Goal: Transaction & Acquisition: Purchase product/service

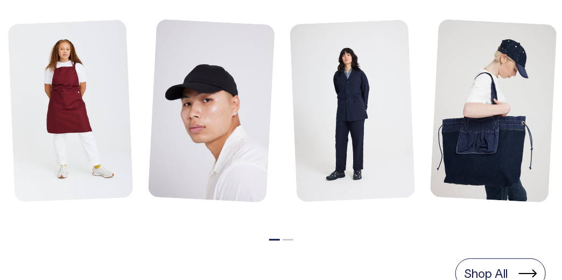
scroll to position [593, 0]
click at [286, 239] on button "2" at bounding box center [288, 240] width 11 height 2
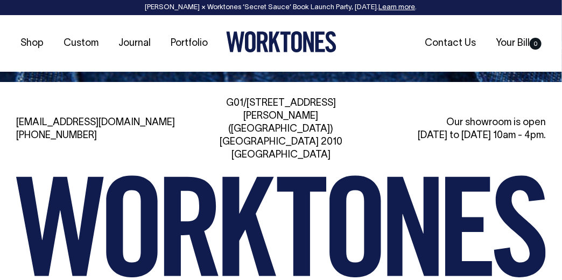
scroll to position [2411, 0]
click at [182, 47] on link "Portfolio" at bounding box center [189, 43] width 46 height 18
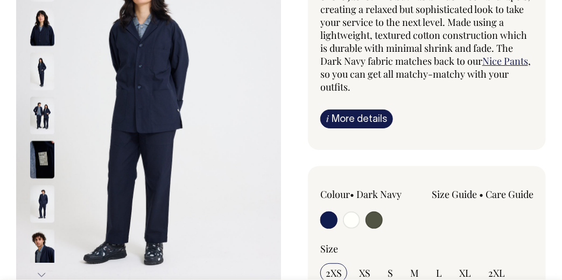
scroll to position [162, 0]
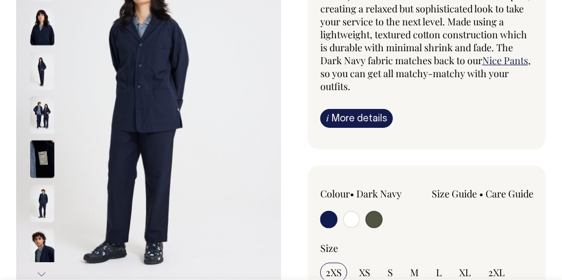
click at [355, 218] on input "radio" at bounding box center [351, 219] width 17 height 17
radio input "true"
select select "Off-White"
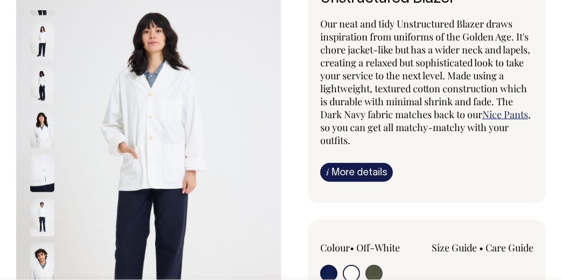
scroll to position [107, 0]
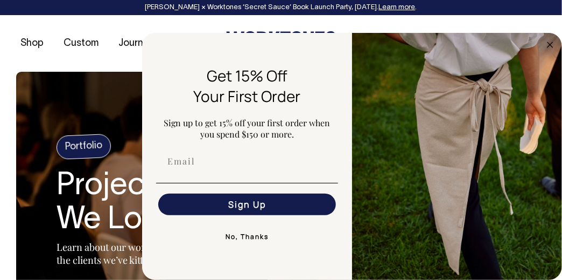
click at [257, 241] on button "No, Thanks" at bounding box center [247, 237] width 182 height 22
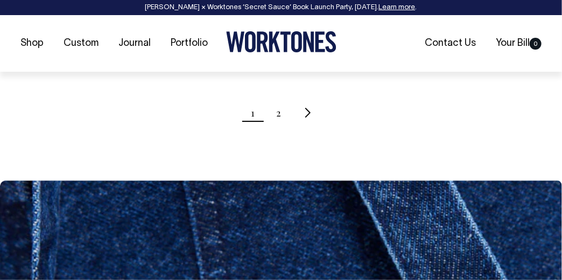
scroll to position [1293, 0]
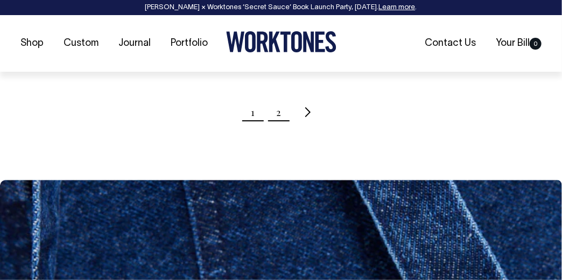
click at [279, 115] on link "2" at bounding box center [278, 112] width 5 height 27
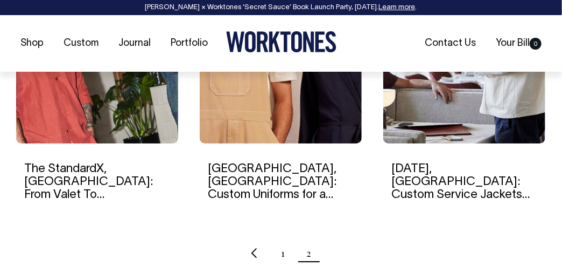
scroll to position [861, 0]
click at [284, 241] on link "1" at bounding box center [283, 252] width 4 height 27
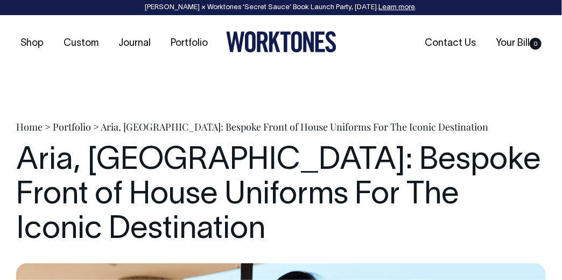
click at [272, 41] on icon at bounding box center [274, 42] width 11 height 20
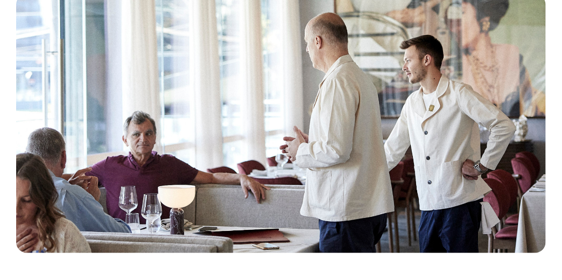
scroll to position [269, 0]
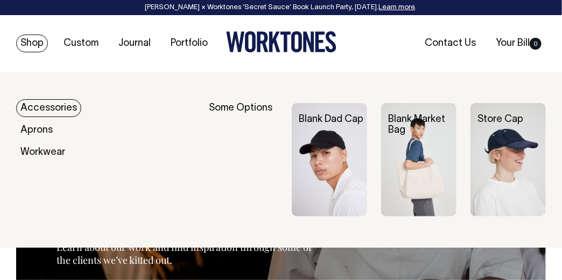
click at [33, 44] on link "Shop" at bounding box center [32, 43] width 32 height 18
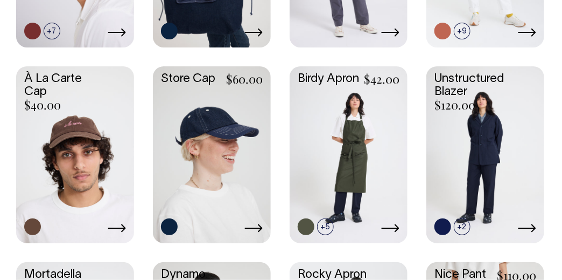
scroll to position [754, 0]
click at [484, 149] on link at bounding box center [486, 153] width 118 height 175
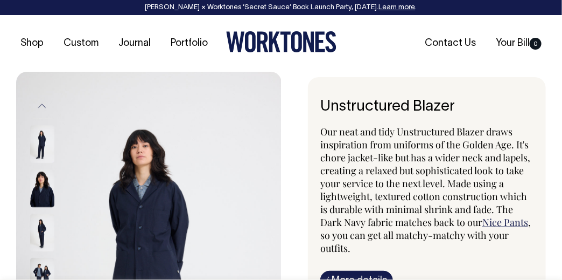
click at [35, 182] on img at bounding box center [42, 188] width 24 height 38
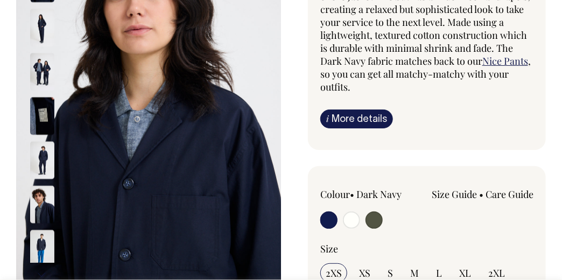
scroll to position [162, 0]
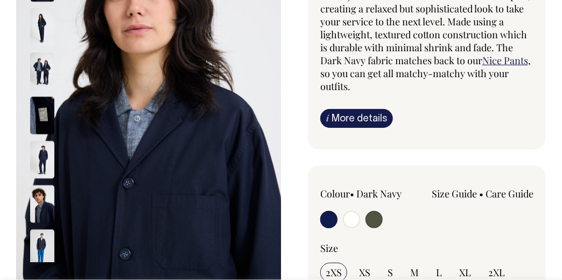
click at [41, 234] on img at bounding box center [42, 248] width 24 height 38
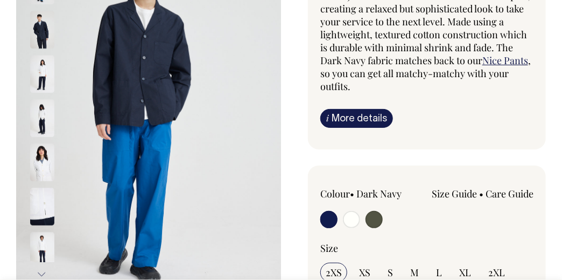
click at [377, 211] on input "radio" at bounding box center [374, 219] width 17 height 17
radio input "true"
select select "Olive"
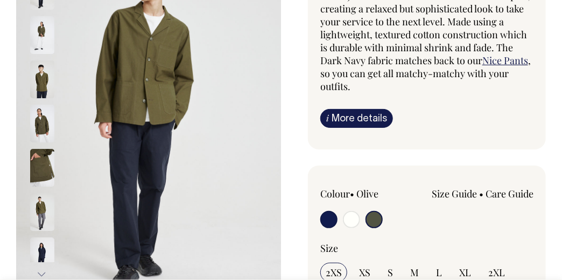
click at [38, 196] on img at bounding box center [42, 212] width 24 height 38
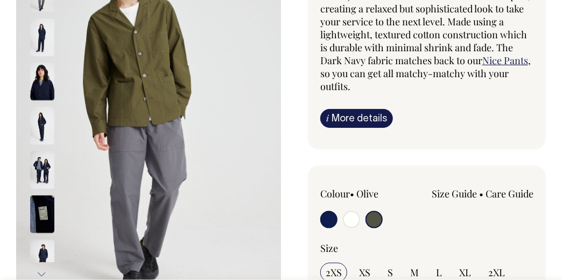
click at [39, 151] on img at bounding box center [42, 170] width 24 height 38
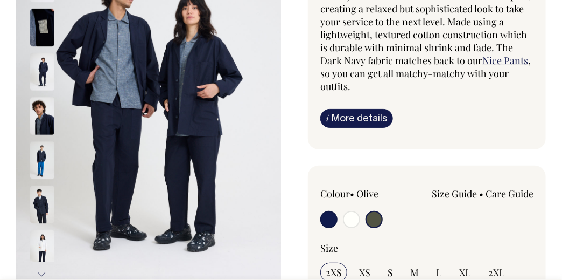
click at [40, 72] on img at bounding box center [42, 72] width 24 height 38
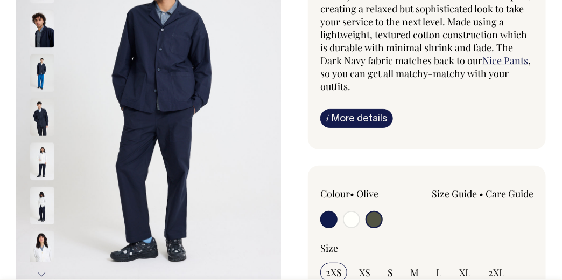
click at [47, 126] on img at bounding box center [42, 117] width 24 height 38
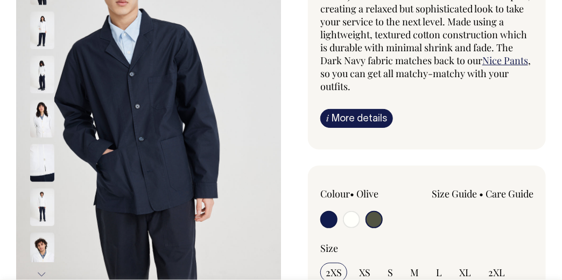
click at [41, 147] on img at bounding box center [42, 163] width 24 height 38
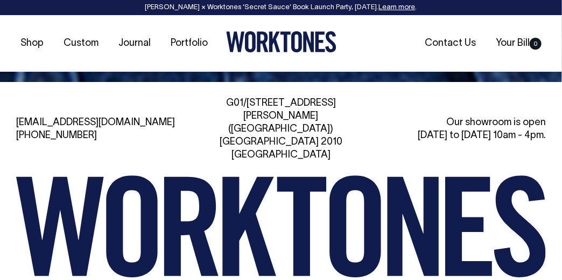
scroll to position [2411, 0]
